Goal: Information Seeking & Learning: Understand process/instructions

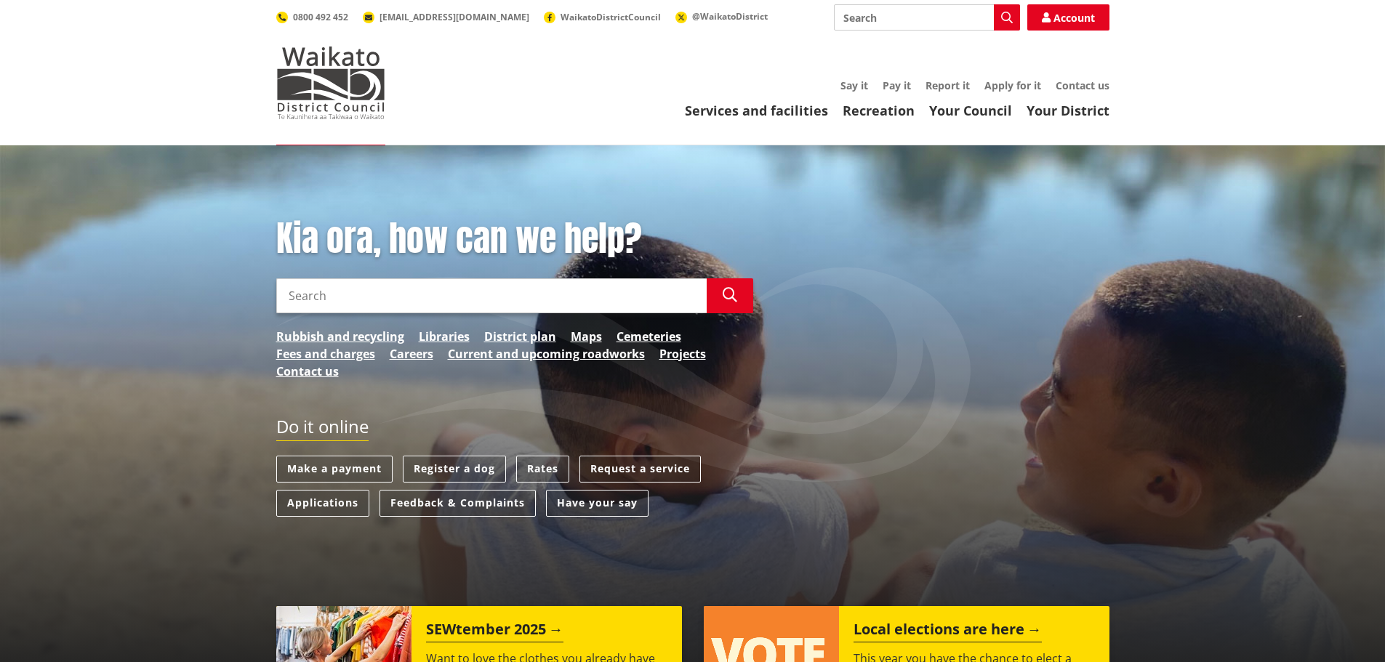
click at [936, 17] on input "Search" at bounding box center [927, 17] width 186 height 26
type input "cancel direct"
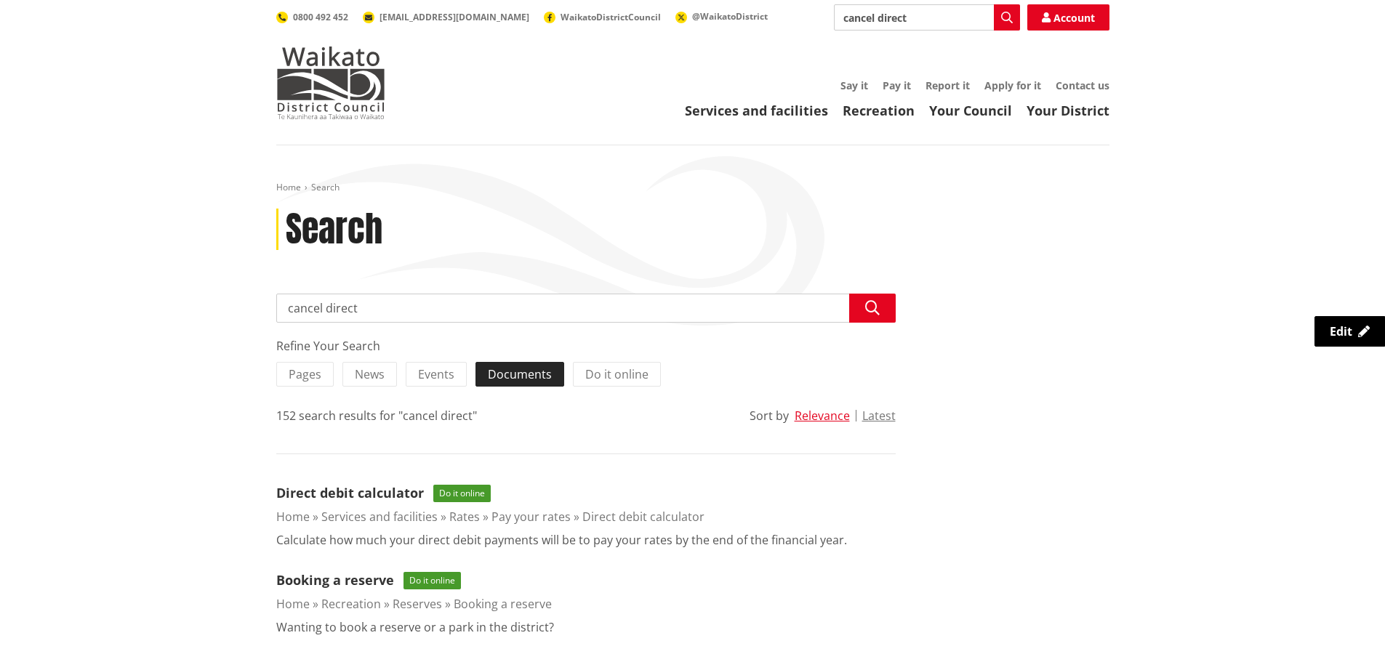
click at [521, 374] on span "Documents" at bounding box center [520, 374] width 64 height 16
click at [0, 0] on input "Documents" at bounding box center [0, 0] width 0 height 0
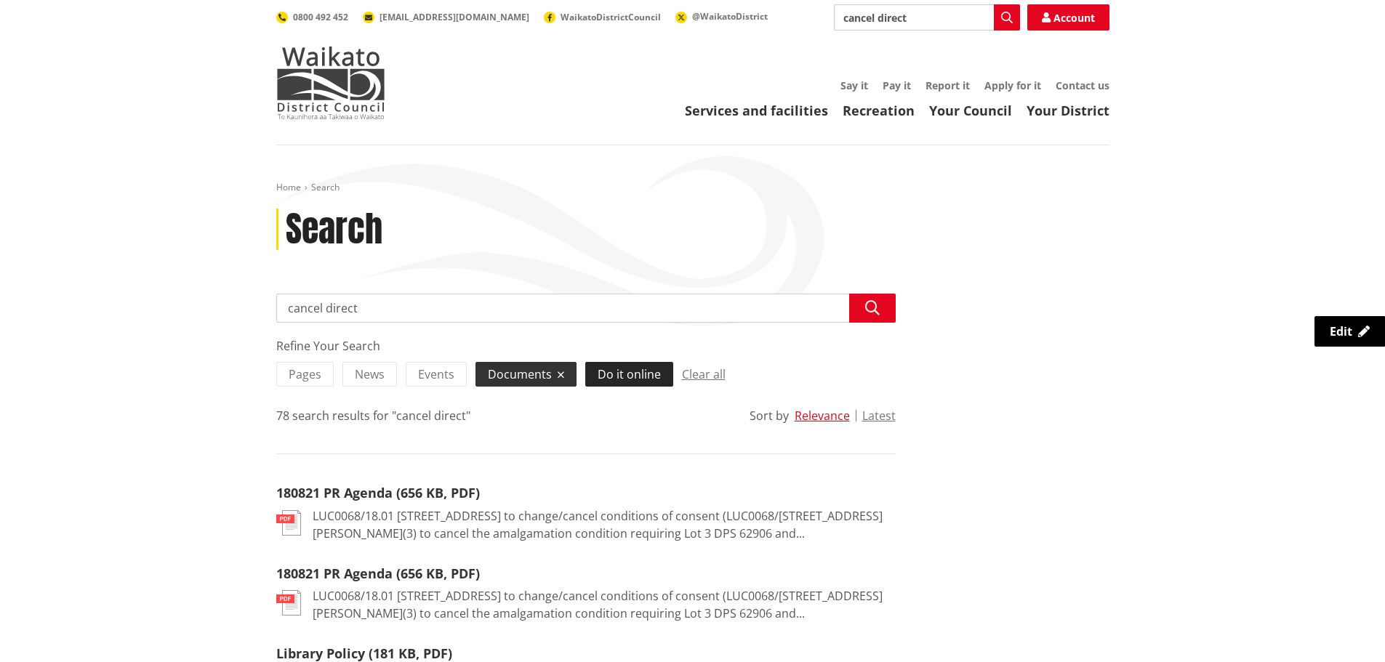
click at [634, 374] on span "Do it online" at bounding box center [629, 374] width 63 height 16
click at [0, 0] on input "Do it online" at bounding box center [0, 0] width 0 height 0
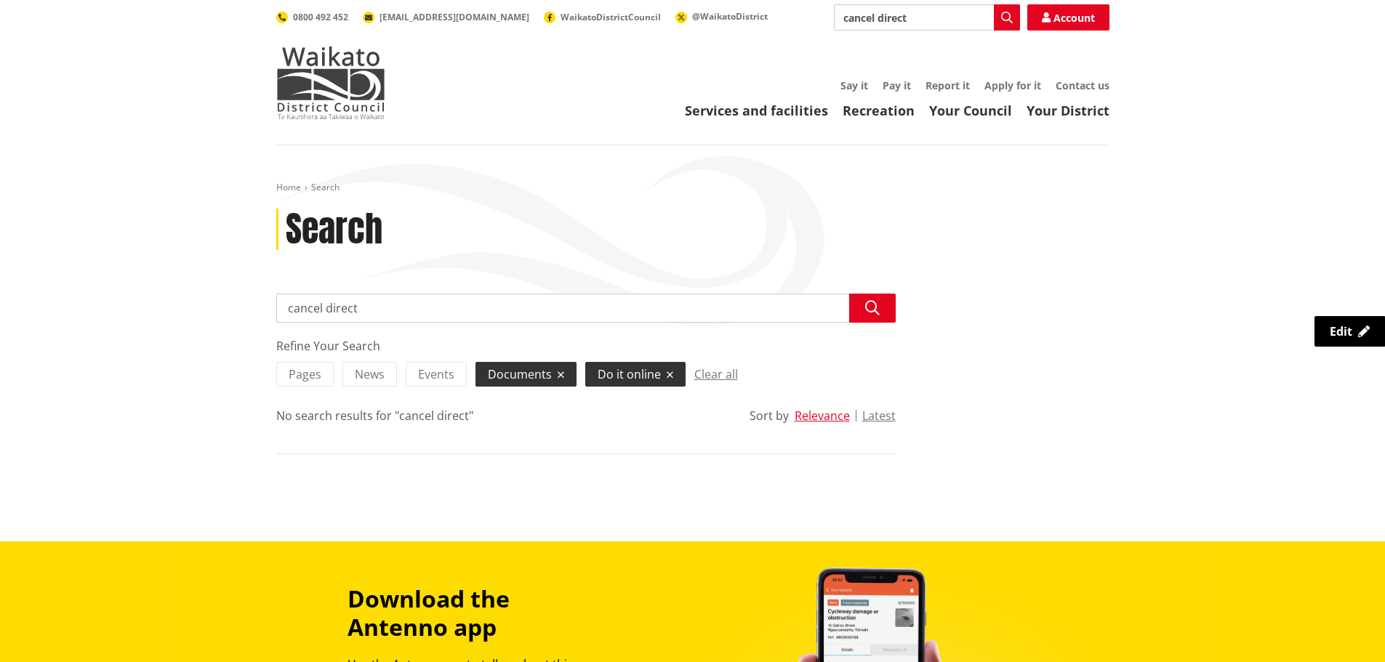
drag, startPoint x: 430, startPoint y: 307, endPoint x: 121, endPoint y: 361, distance: 313.6
click at [121, 361] on div "Home Search Search Search cancel direct Search Refine Your Search Pages News Ev…" at bounding box center [692, 343] width 1385 height 396
type input "direct debit"
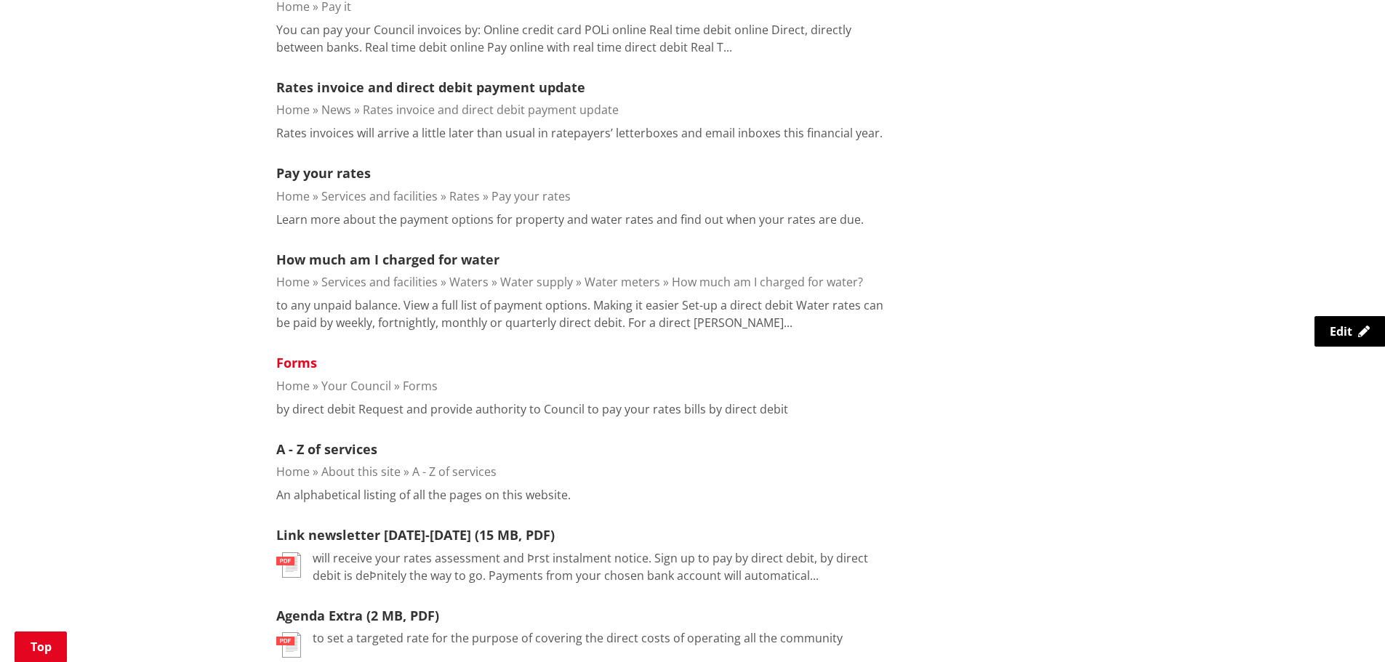
scroll to position [727, 0]
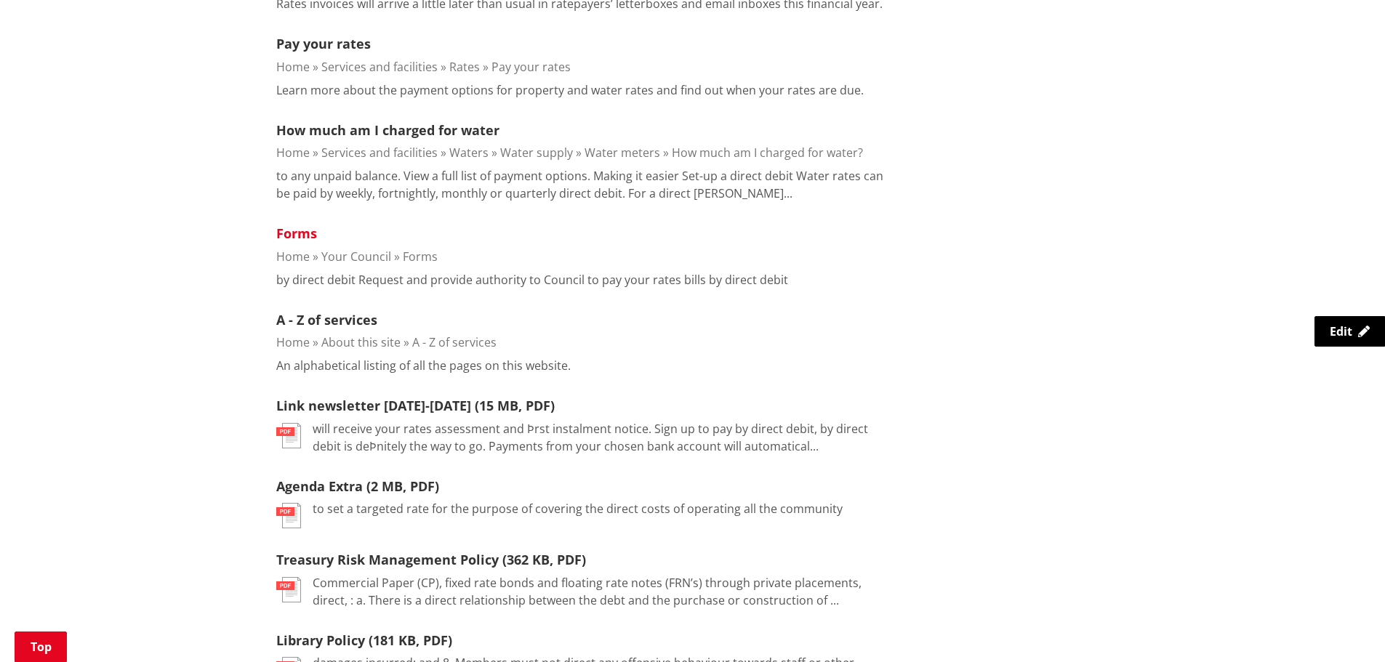
click at [290, 232] on link "Forms" at bounding box center [296, 233] width 41 height 17
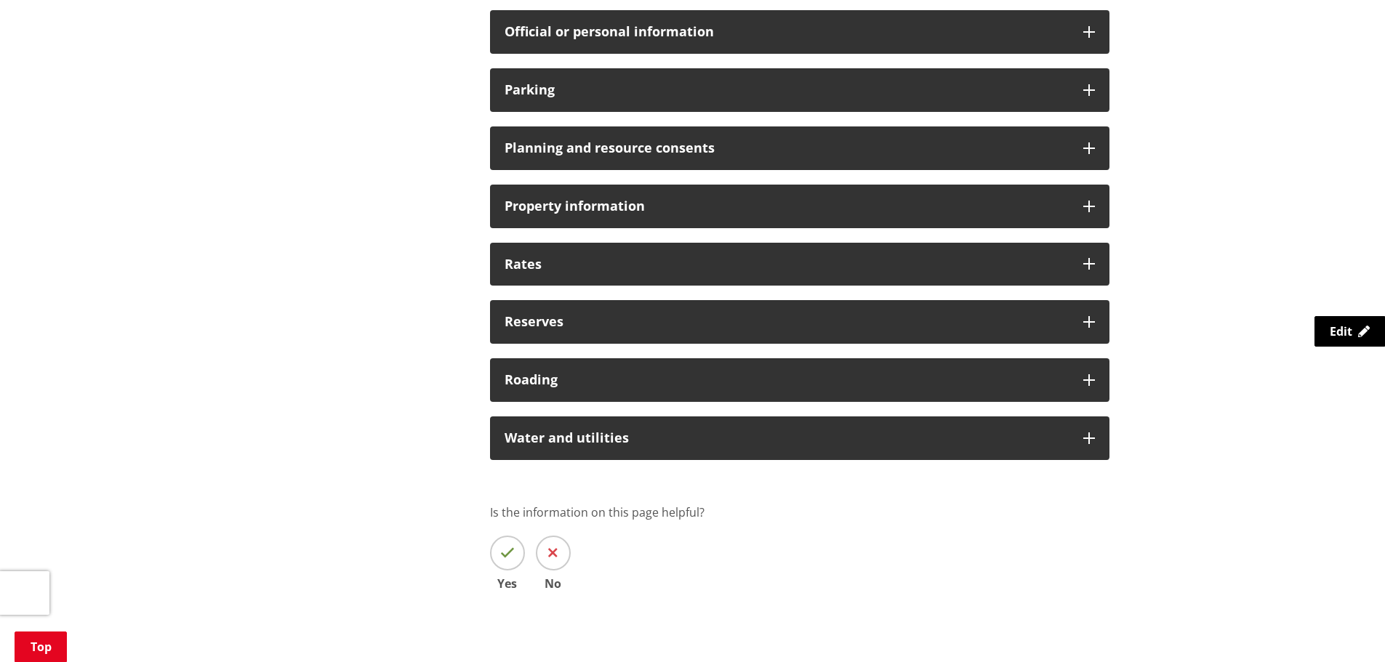
scroll to position [1163, 0]
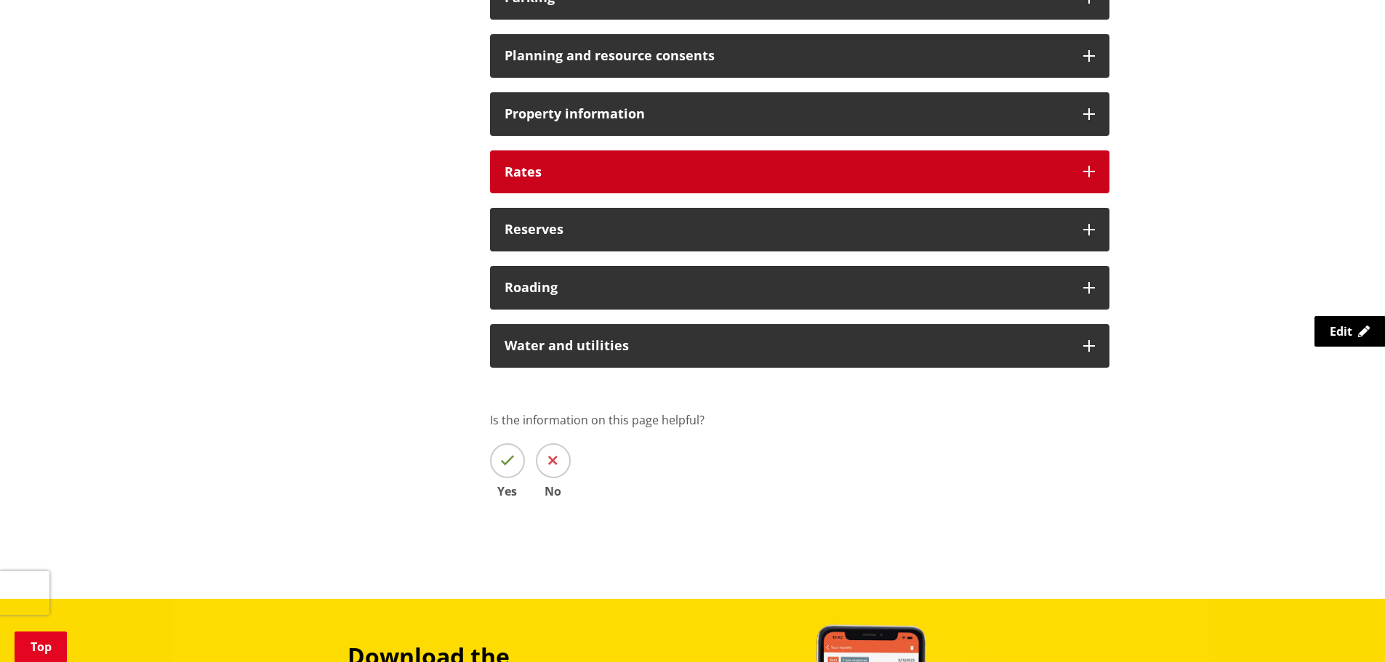
click at [575, 181] on div "Rates" at bounding box center [799, 172] width 619 height 44
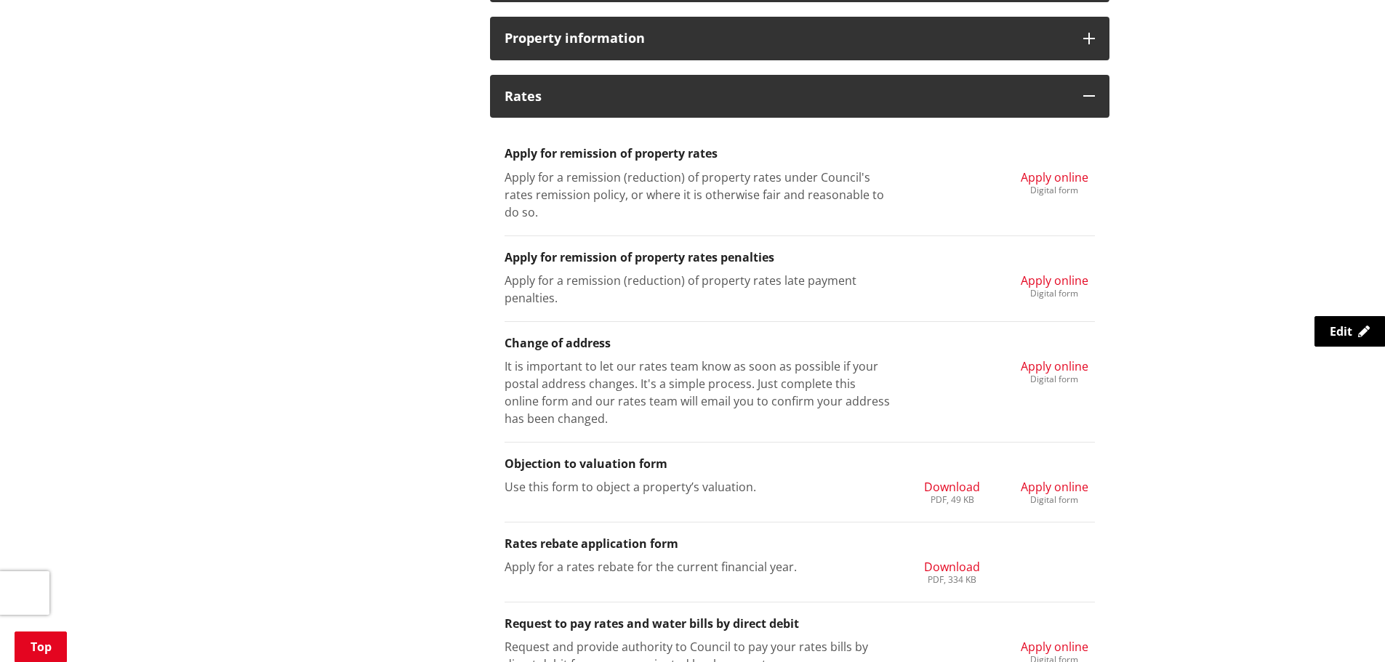
scroll to position [1236, 0]
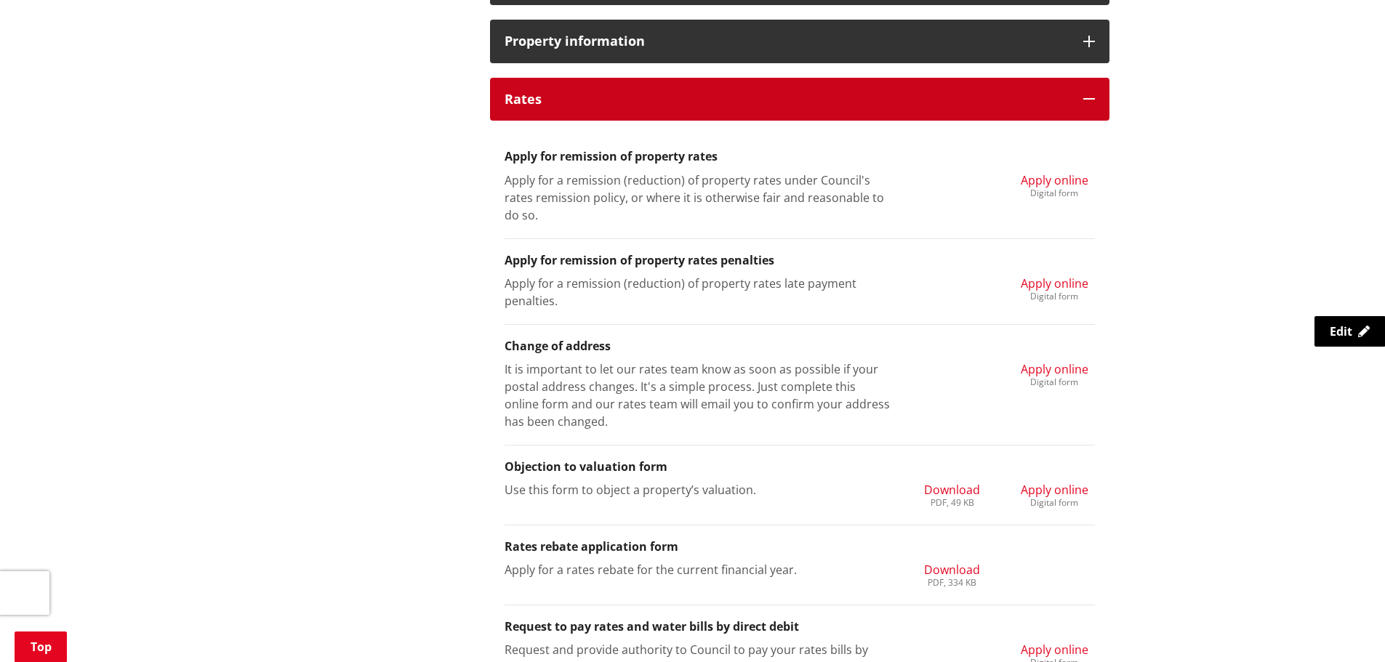
click at [1090, 97] on icon at bounding box center [1089, 99] width 12 height 12
